Goal: Task Accomplishment & Management: Use online tool/utility

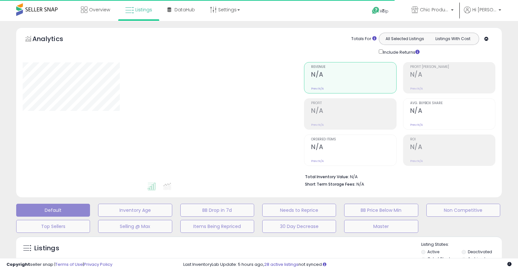
select select "*"
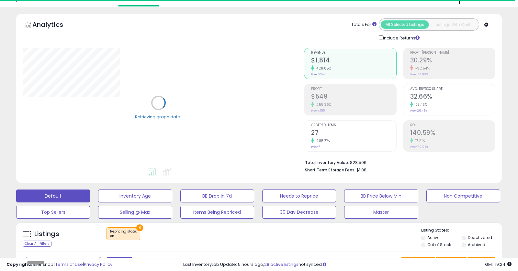
scroll to position [95, 0]
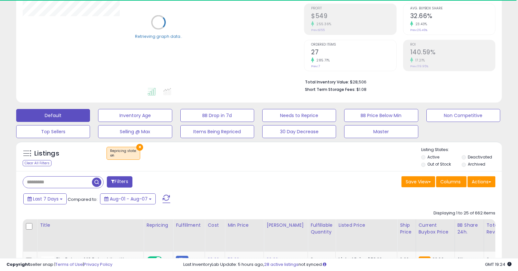
click at [132, 181] on button "Filters" at bounding box center [119, 181] width 25 height 11
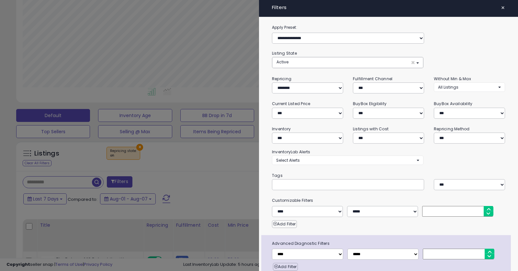
scroll to position [133, 281]
click at [314, 90] on select "**********" at bounding box center [307, 88] width 71 height 11
select select "***"
click at [272, 83] on select "**********" at bounding box center [307, 88] width 71 height 11
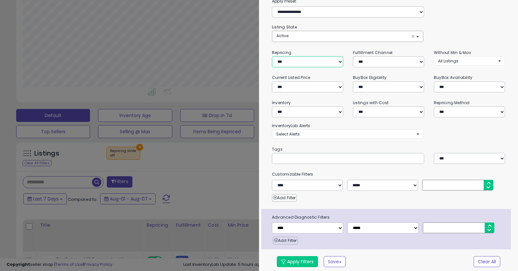
scroll to position [28, 0]
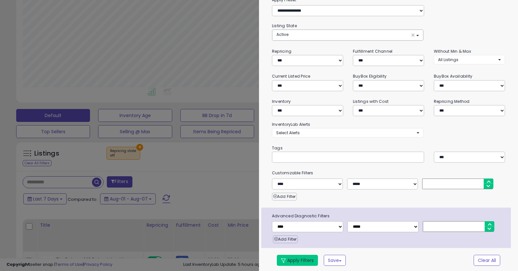
click at [288, 258] on button "Apply Filters" at bounding box center [297, 260] width 41 height 11
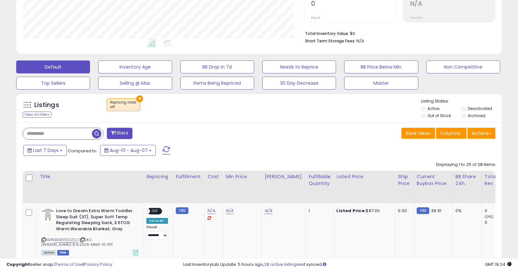
scroll to position [133, 281]
click at [482, 136] on button "Actions" at bounding box center [482, 133] width 28 height 11
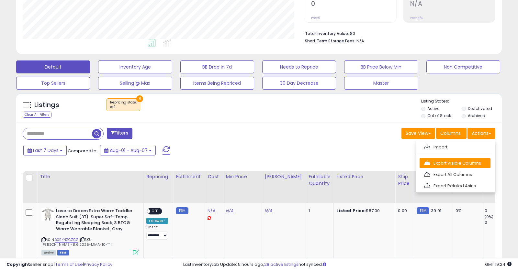
click at [446, 164] on link "Export Visible Columns" at bounding box center [455, 163] width 71 height 10
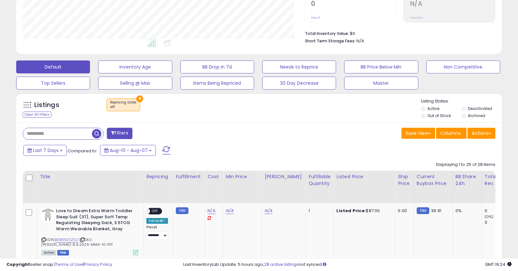
click at [483, 11] on div at bounding box center [452, 12] width 85 height 6
click at [480, 133] on button "Actions" at bounding box center [482, 133] width 28 height 11
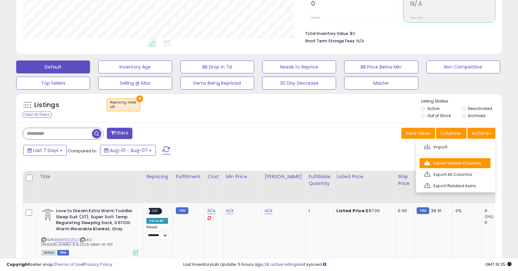
click at [456, 165] on link "Export Visible Columns" at bounding box center [455, 163] width 71 height 10
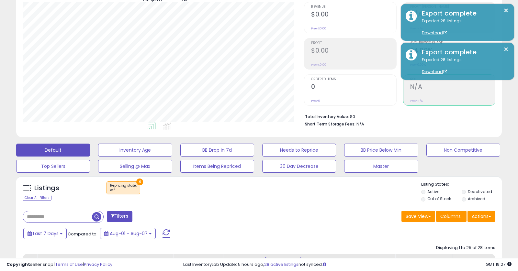
scroll to position [85, 0]
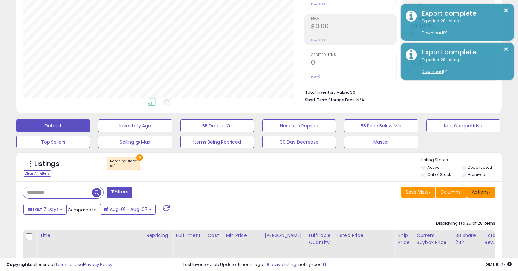
click at [473, 193] on button "Actions" at bounding box center [482, 192] width 28 height 11
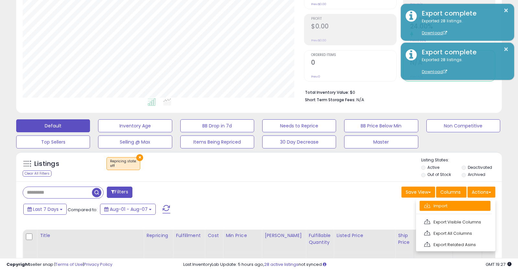
click at [447, 204] on link "Import" at bounding box center [455, 206] width 71 height 10
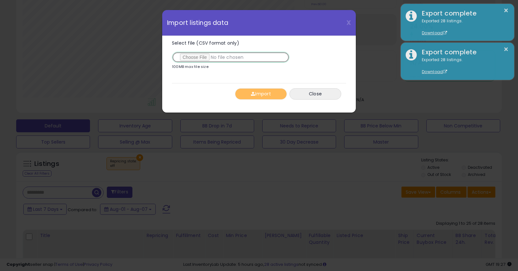
click at [192, 58] on input "Select file (CSV format only)" at bounding box center [231, 57] width 118 height 11
type input "**********"
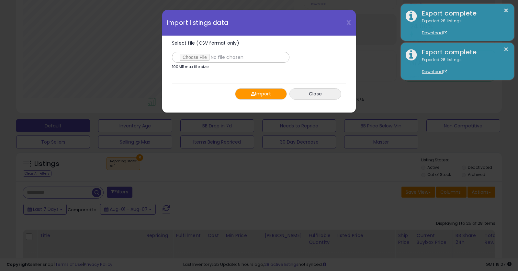
click at [262, 91] on button "Import" at bounding box center [261, 93] width 52 height 11
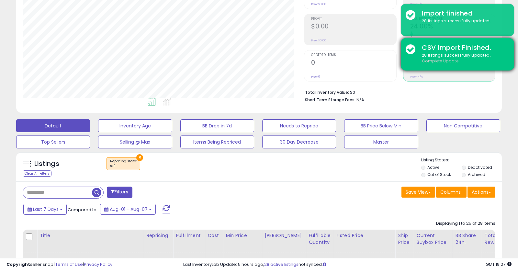
click at [435, 60] on u "Complete Update" at bounding box center [440, 61] width 37 height 6
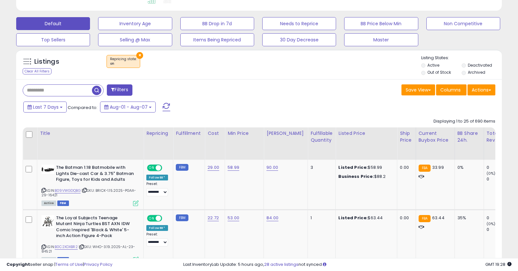
scroll to position [0, 0]
